Goal: Information Seeking & Learning: Learn about a topic

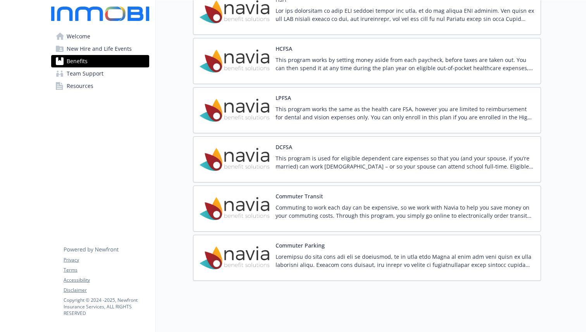
scroll to position [861, 0]
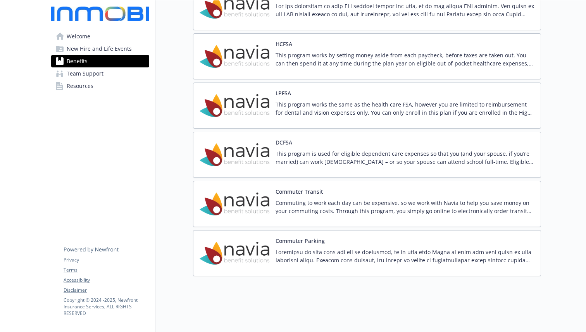
click at [86, 71] on span "Team Support" at bounding box center [85, 73] width 37 height 12
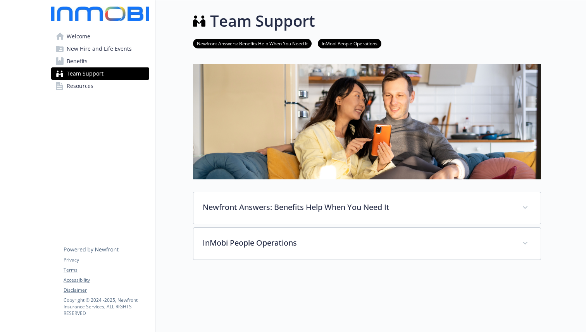
scroll to position [81, 0]
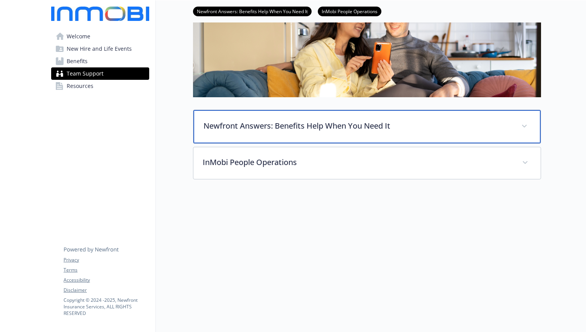
click at [221, 131] on p "Newfront Answers: Benefits Help When You Need It" at bounding box center [357, 126] width 308 height 12
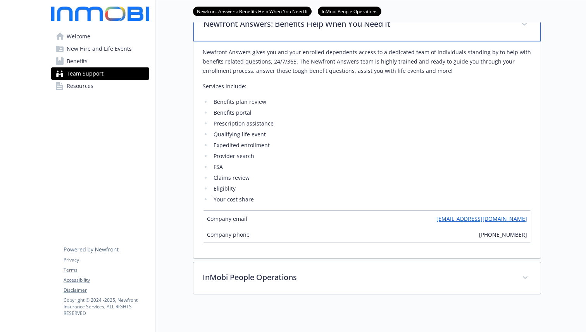
scroll to position [199, 0]
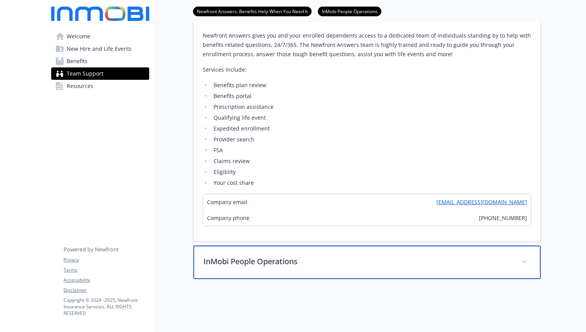
click at [213, 251] on div "InMobi People Operations" at bounding box center [366, 262] width 347 height 33
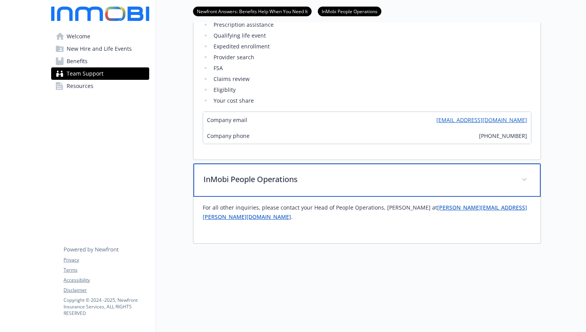
scroll to position [337, 0]
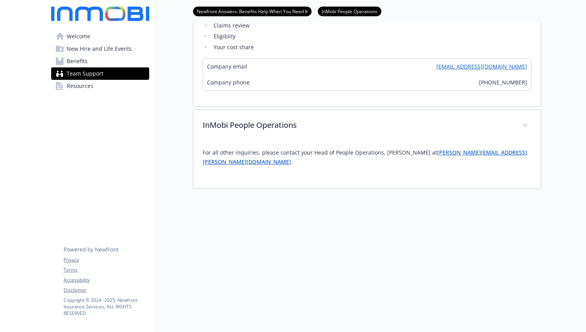
click at [82, 52] on span "New Hire and Life Events" at bounding box center [99, 49] width 65 height 12
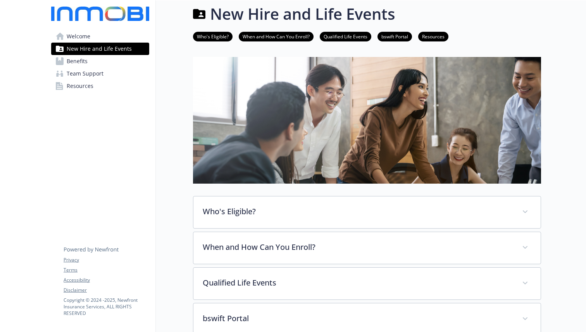
scroll to position [134, 0]
